Goal: Task Accomplishment & Management: Complete application form

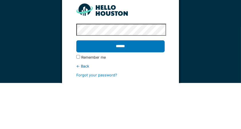
click at [143, 93] on input "******" at bounding box center [120, 92] width 88 height 12
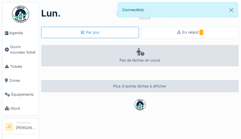
click at [189, 36] on div "En retard 1" at bounding box center [190, 32] width 98 height 11
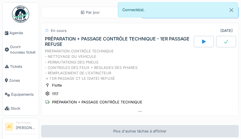
click at [19, 32] on span "Agenda" at bounding box center [22, 32] width 27 height 5
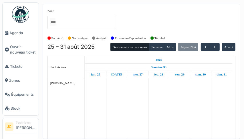
click at [17, 69] on span "Tickets" at bounding box center [23, 66] width 26 height 5
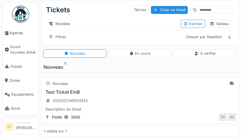
scroll to position [3, 0]
click at [223, 22] on div "Tableau" at bounding box center [219, 23] width 19 height 5
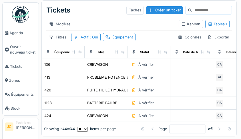
scroll to position [0, 0]
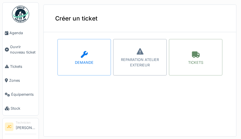
click at [147, 55] on div "REPARATION ATELIER EXTERIEUR" at bounding box center [139, 57] width 53 height 37
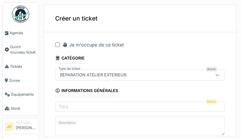
click at [22, 52] on span "Ouvrir nouveau ticket" at bounding box center [23, 49] width 26 height 11
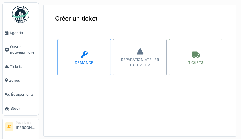
click at [194, 59] on div "TICKETS" at bounding box center [195, 57] width 53 height 37
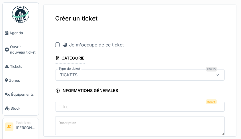
click at [59, 47] on div "Je m'occupe de ce ticket" at bounding box center [139, 44] width 169 height 7
click at [59, 43] on div at bounding box center [57, 45] width 5 height 5
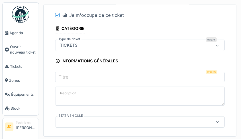
scroll to position [31, 0]
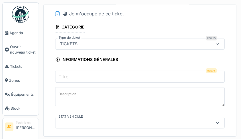
click at [166, 77] on input "Titre" at bounding box center [139, 77] width 169 height 12
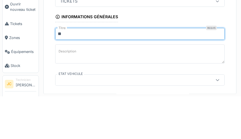
type input "*"
type input "**********"
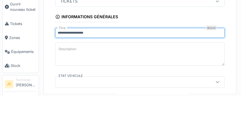
click at [135, 93] on textarea "Description" at bounding box center [139, 96] width 169 height 23
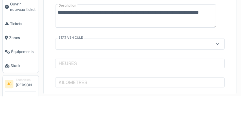
scroll to position [70, 0]
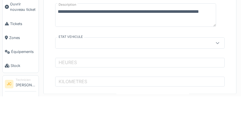
type textarea "**********"
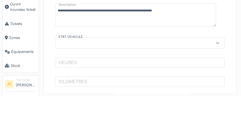
click at [215, 86] on icon at bounding box center [217, 86] width 5 height 4
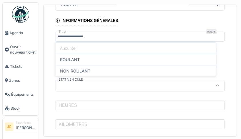
scroll to position [85, 0]
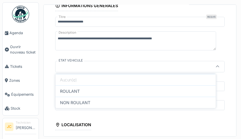
click at [180, 92] on div "ROULANT" at bounding box center [135, 91] width 160 height 11
type input "*******"
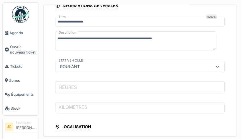
click at [199, 88] on input "HEURES" at bounding box center [139, 88] width 169 height 12
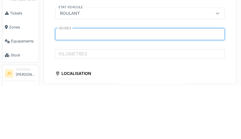
type input "*****"
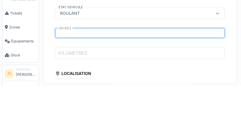
click at [112, 108] on input "KILOMETRES" at bounding box center [139, 107] width 169 height 12
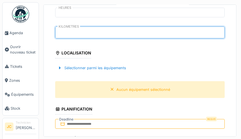
scroll to position [160, 0]
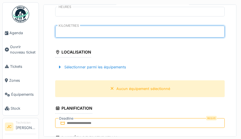
type input "******"
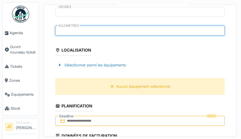
click at [122, 67] on div "Sélectionner parmi les équipements" at bounding box center [91, 65] width 73 height 8
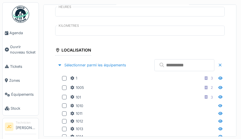
click at [174, 66] on input "text" at bounding box center [184, 65] width 60 height 12
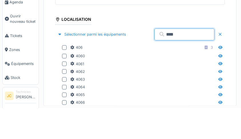
type input "***"
click at [68, 77] on div at bounding box center [65, 78] width 7 height 5
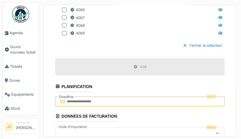
scroll to position [286, 0]
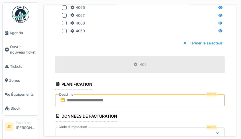
click at [175, 99] on input "text" at bounding box center [139, 101] width 169 height 12
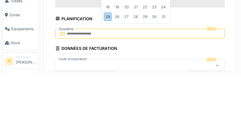
click at [111, 84] on div "25" at bounding box center [108, 82] width 8 height 8
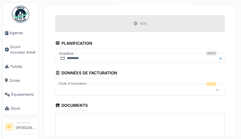
scroll to position [336, 0]
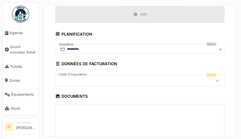
click at [215, 83] on icon at bounding box center [217, 81] width 5 height 4
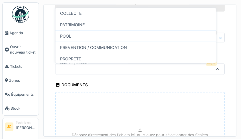
scroll to position [43, 0]
click at [148, 44] on div "PREVENTION / COMMUNICATION" at bounding box center [135, 46] width 160 height 11
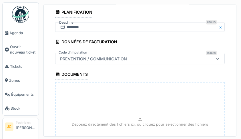
scroll to position [358, 0]
click at [216, 60] on icon at bounding box center [217, 59] width 3 height 2
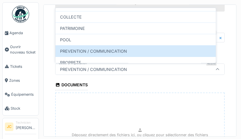
scroll to position [99, 0]
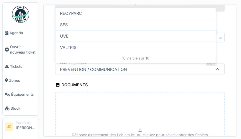
click at [127, 48] on div "VALTRIS" at bounding box center [135, 47] width 160 height 11
type input "****"
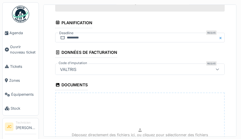
scroll to position [428, 0]
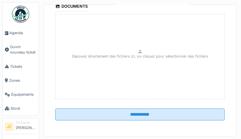
click at [193, 116] on input "**********" at bounding box center [139, 115] width 169 height 12
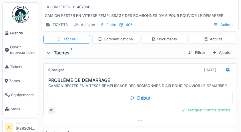
scroll to position [37, 0]
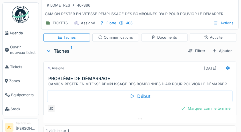
click at [227, 69] on icon at bounding box center [227, 68] width 5 height 4
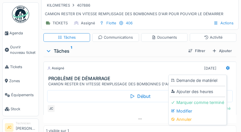
click at [202, 91] on div "Ajouter des heures" at bounding box center [197, 91] width 55 height 9
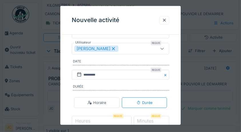
scroll to position [65, 0]
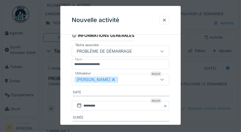
click at [166, 81] on div at bounding box center [162, 79] width 14 height 11
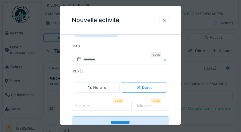
scroll to position [83, 0]
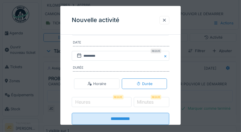
click at [147, 105] on label "Minutes" at bounding box center [145, 101] width 19 height 7
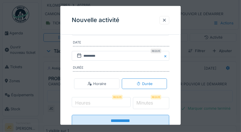
click at [147, 106] on input "*" at bounding box center [151, 103] width 36 height 12
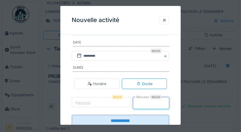
scroll to position [103, 0]
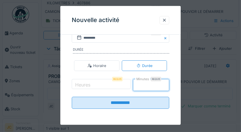
type input "**"
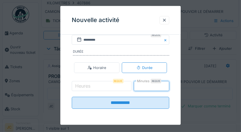
click at [155, 105] on input "**********" at bounding box center [121, 102] width 98 height 12
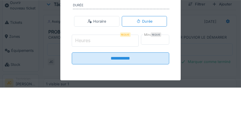
scroll to position [39, 0]
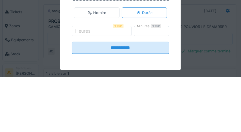
click at [163, 102] on input "**********" at bounding box center [121, 102] width 98 height 12
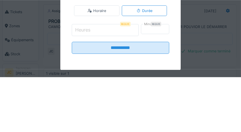
click at [94, 87] on input "Heures" at bounding box center [105, 85] width 67 height 12
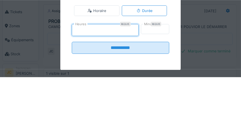
type input "*"
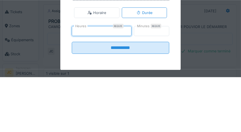
click at [143, 104] on input "**********" at bounding box center [121, 102] width 98 height 12
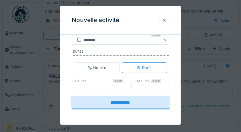
scroll to position [100, 0]
click at [136, 106] on input "**********" at bounding box center [121, 102] width 98 height 12
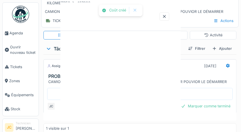
scroll to position [0, 0]
click at [126, 104] on div at bounding box center [120, 66] width 241 height 132
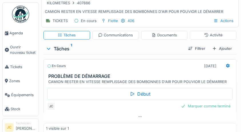
click at [218, 108] on div "Marquer comme terminé" at bounding box center [206, 106] width 54 height 8
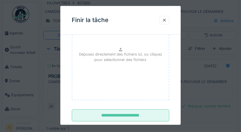
scroll to position [86, 0]
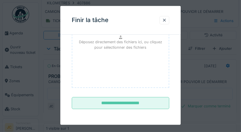
click at [151, 103] on input "**********" at bounding box center [121, 103] width 98 height 12
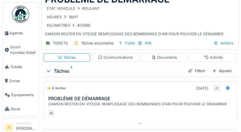
scroll to position [58, 0]
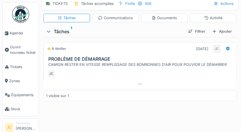
click at [223, 31] on div "Ajouter" at bounding box center [222, 31] width 24 height 8
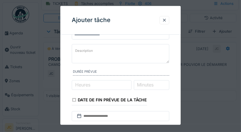
scroll to position [0, 0]
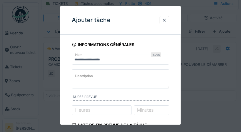
click at [168, 21] on div at bounding box center [164, 20] width 10 height 8
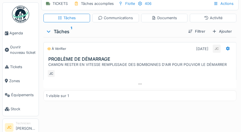
click at [227, 47] on icon at bounding box center [227, 49] width 5 height 4
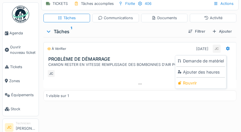
click at [152, 50] on div "À vérifier 25/08/2025 JC PROBLÈME DE DÉMARRAGE CAMION RESTER EN VITESSE REMPLIS…" at bounding box center [139, 54] width 193 height 25
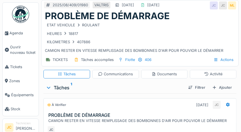
scroll to position [5, 0]
